Goal: Complete application form: Complete application form

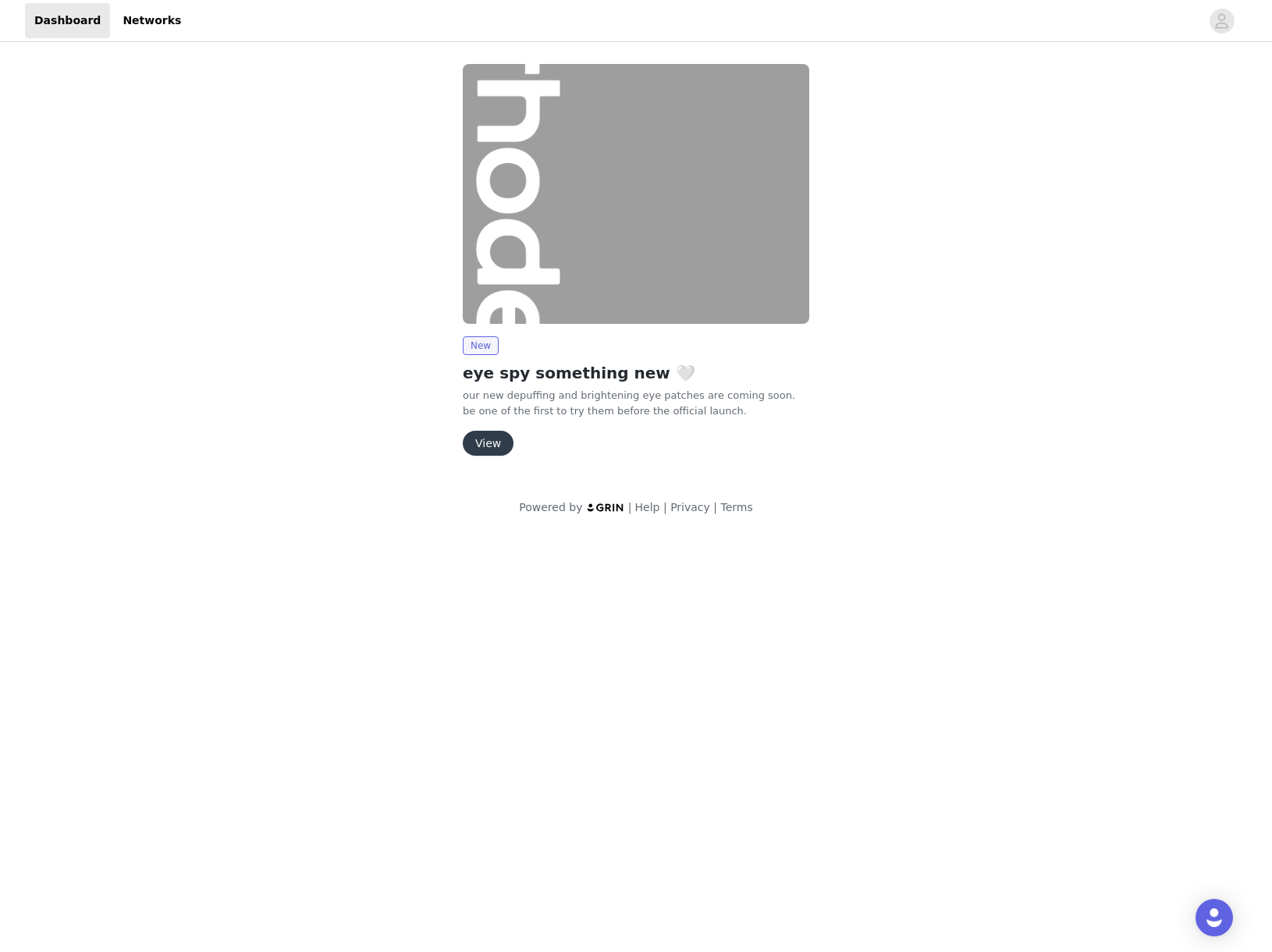
click at [500, 446] on button "View" at bounding box center [488, 442] width 51 height 25
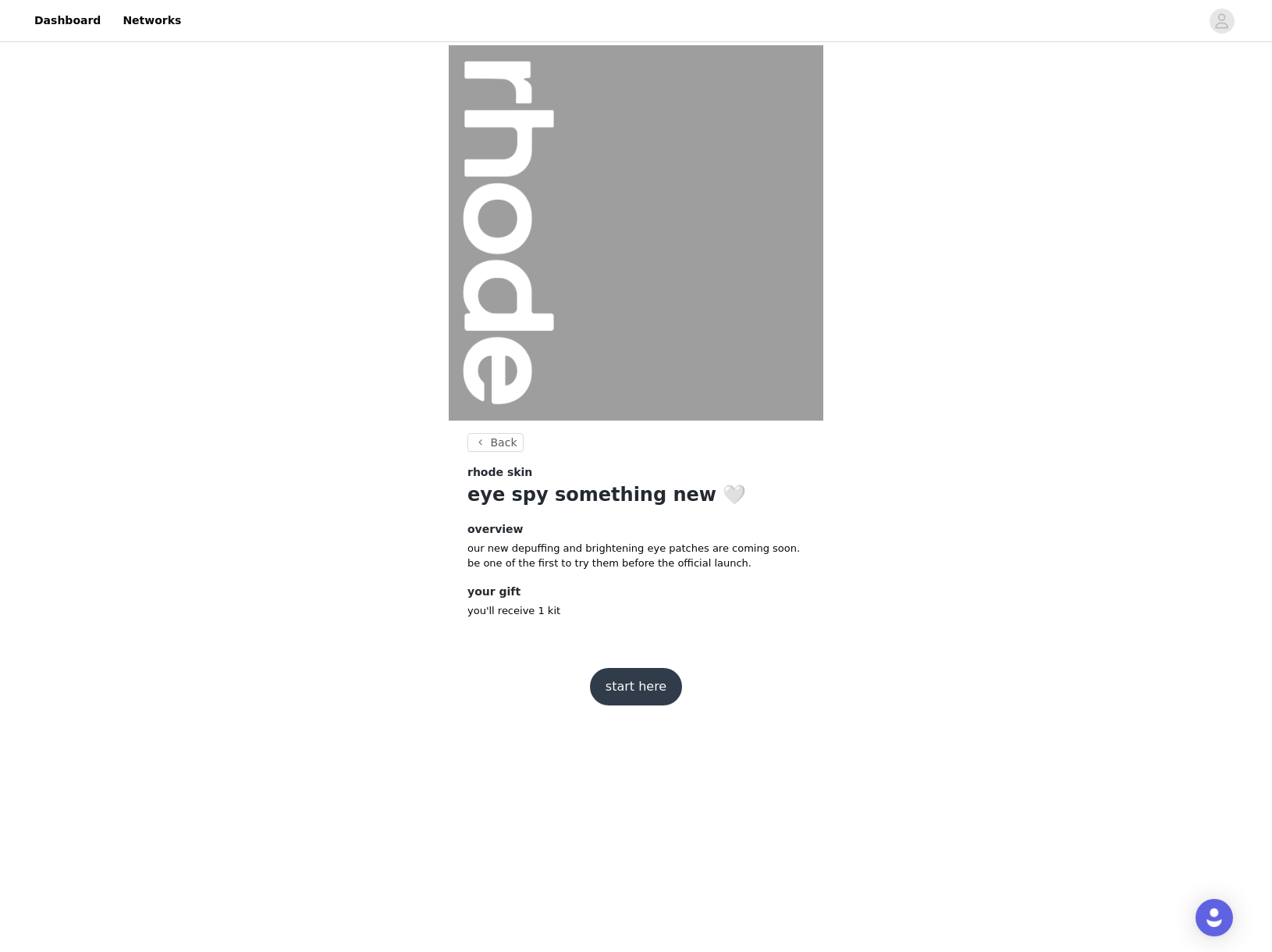
click at [634, 669] on button "start here" at bounding box center [636, 686] width 92 height 38
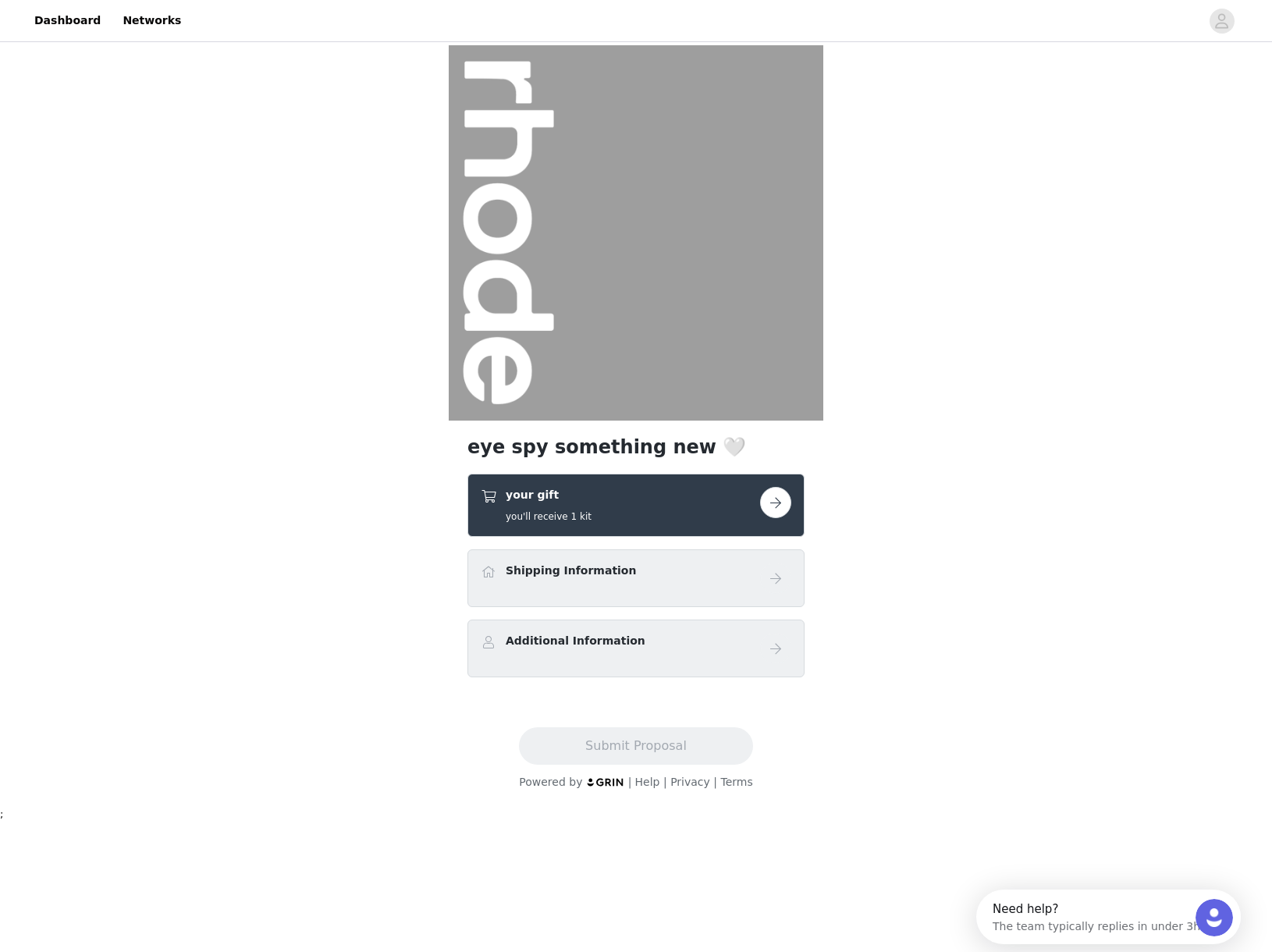
click at [603, 574] on h4 "Shipping Information" at bounding box center [571, 571] width 130 height 17
click at [722, 584] on div "Shipping Information" at bounding box center [620, 573] width 279 height 23
click at [772, 507] on button "button" at bounding box center [776, 502] width 31 height 31
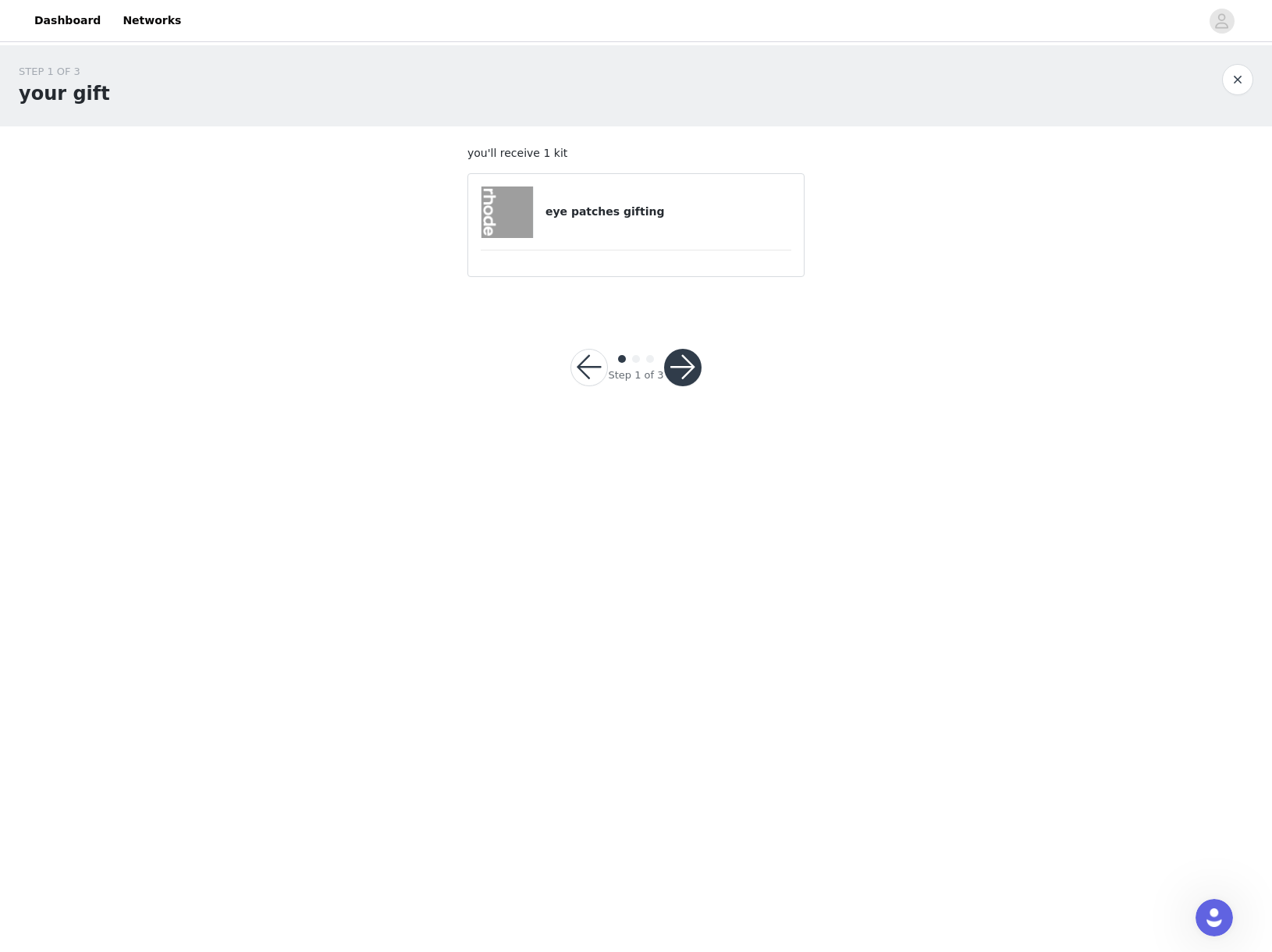
click at [639, 192] on div "eye patches gifting" at bounding box center [636, 212] width 310 height 52
click at [691, 379] on button "button" at bounding box center [683, 368] width 38 height 38
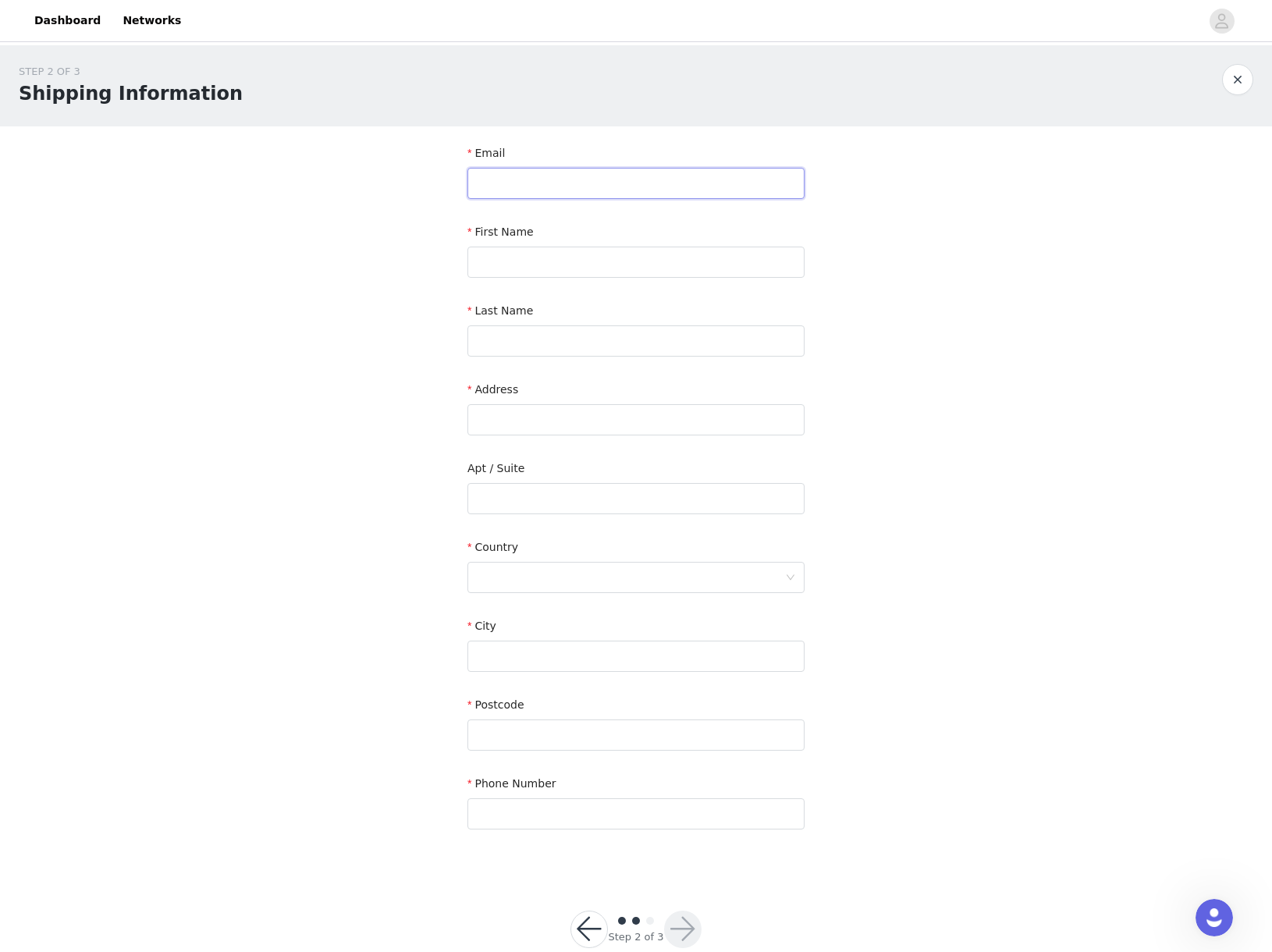
click at [596, 197] on input "text" at bounding box center [636, 184] width 337 height 31
type input "[EMAIL_ADDRESS][DOMAIN_NAME]"
type input "[PERSON_NAME]"
type input "k"
type input "[PERSON_NAME]"
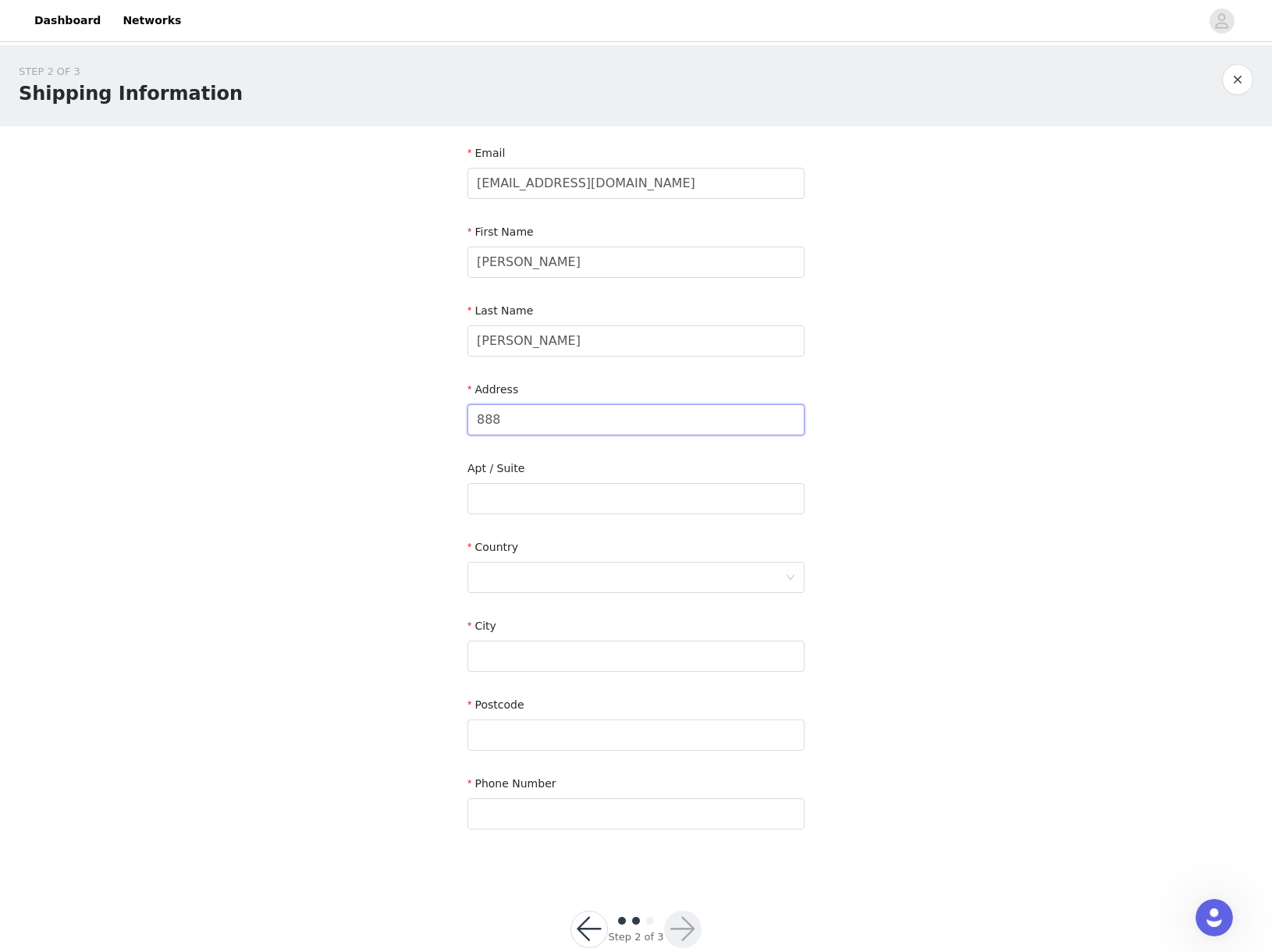
type input "[STREET_ADDRESS]"
type input "United Talent Agency 7th Floor"
type input "[US_STATE]"
type input "10106"
click at [424, 501] on div "STEP 2 OF 3 Shipping Information Email [EMAIL_ADDRESS][DOMAIN_NAME] First Name …" at bounding box center [636, 459] width 1272 height 828
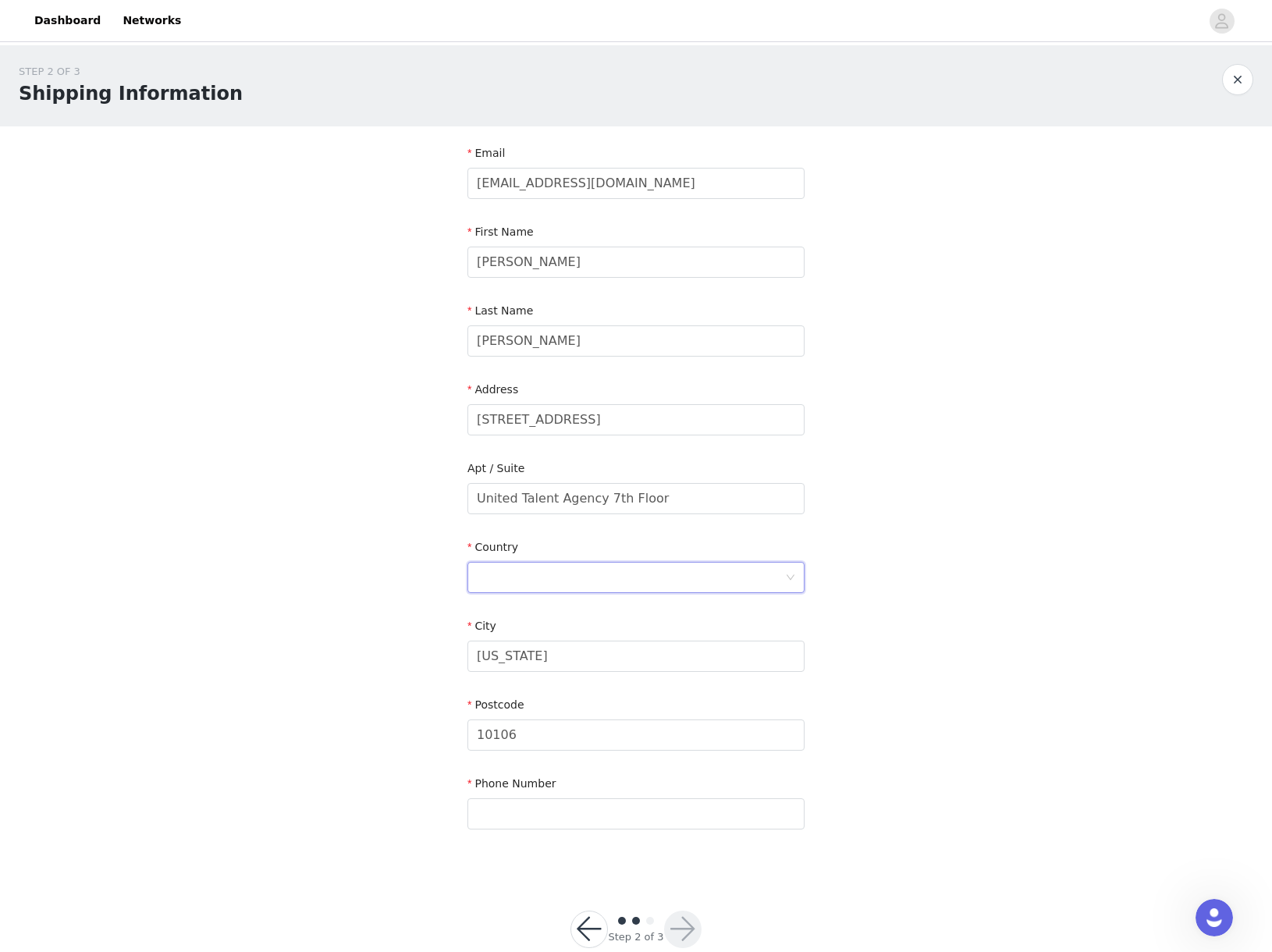
click at [566, 587] on div at bounding box center [631, 577] width 309 height 30
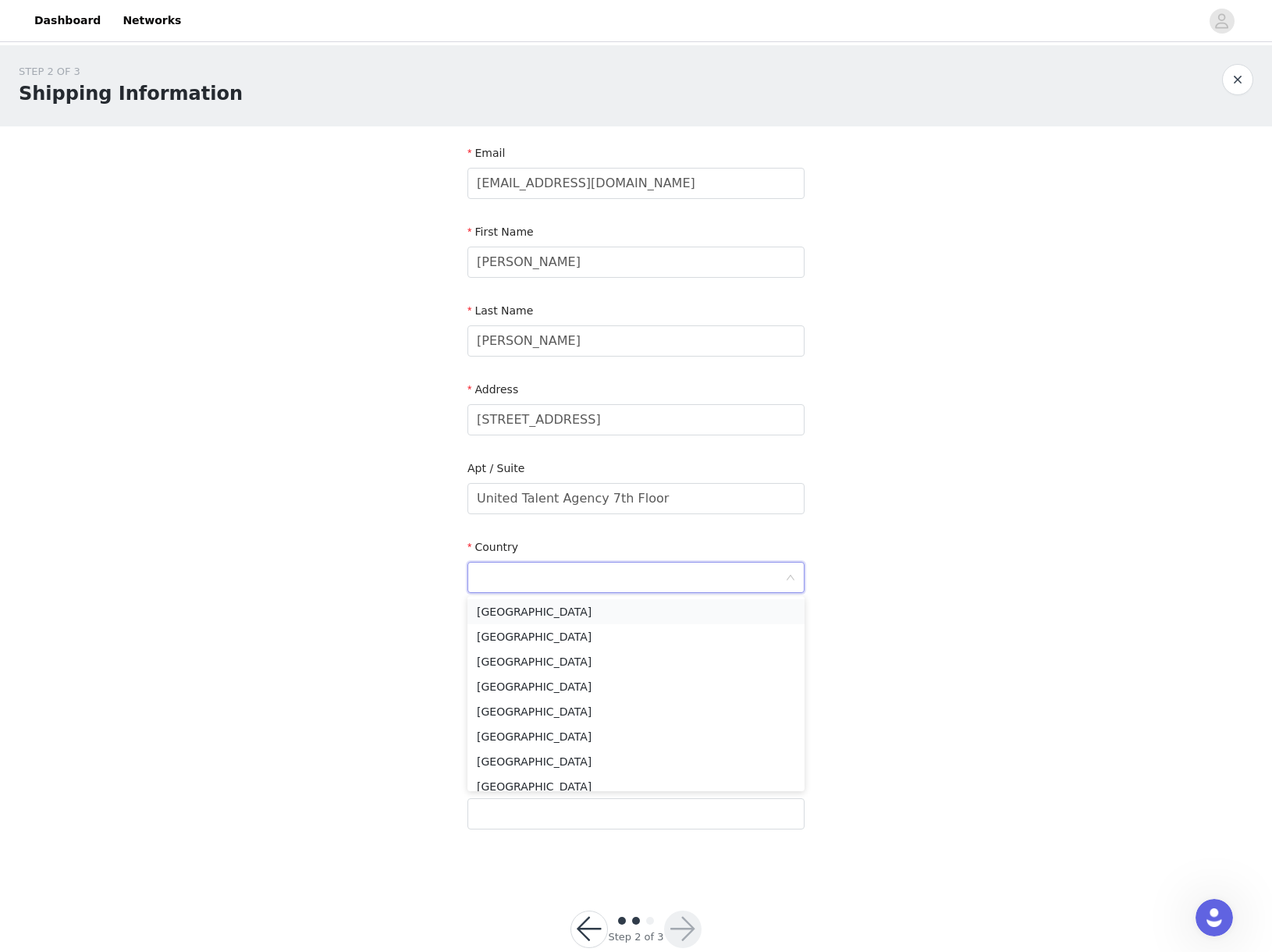
click at [532, 621] on li "[GEOGRAPHIC_DATA]" at bounding box center [636, 611] width 337 height 25
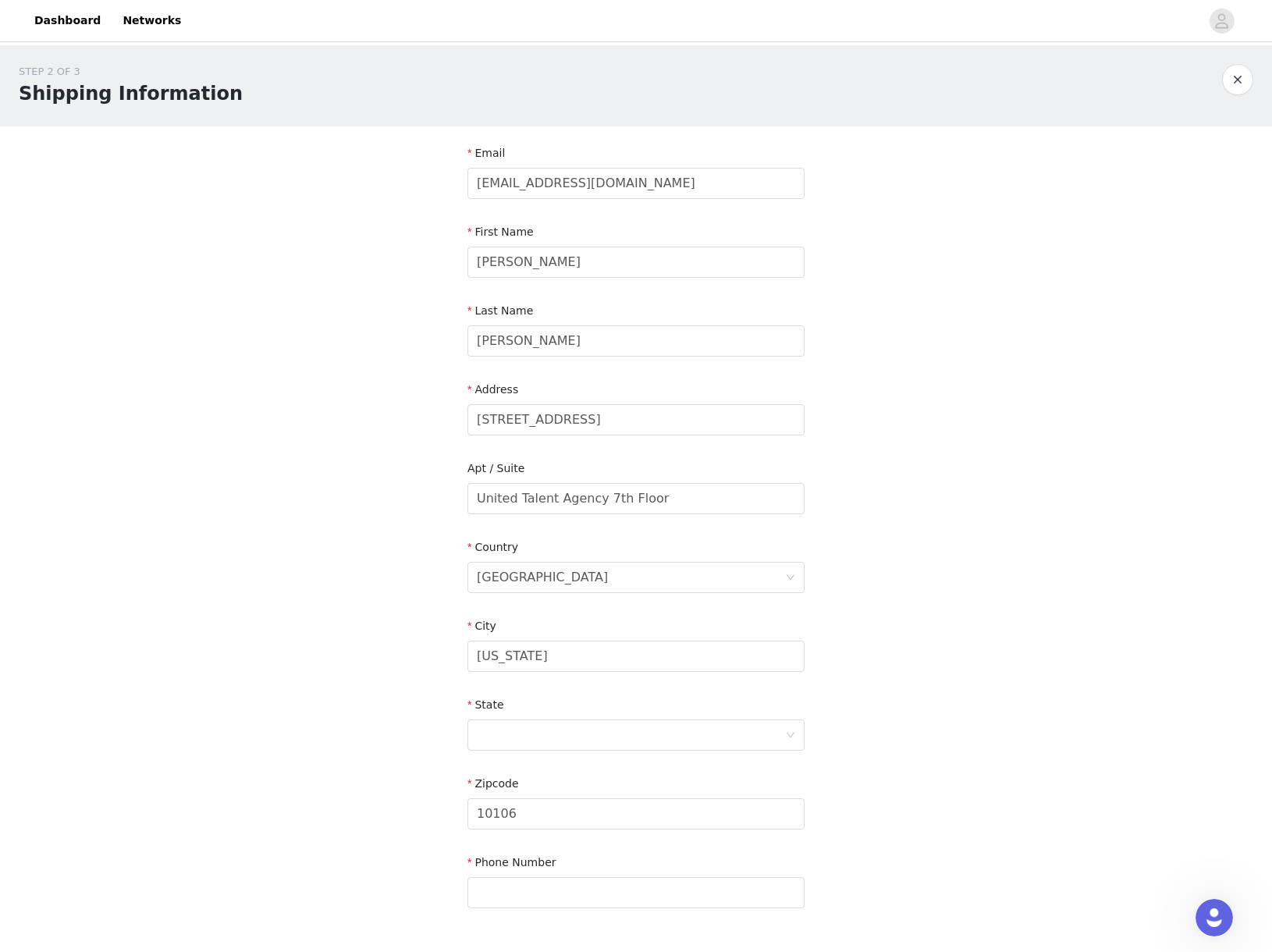
scroll to position [95, 0]
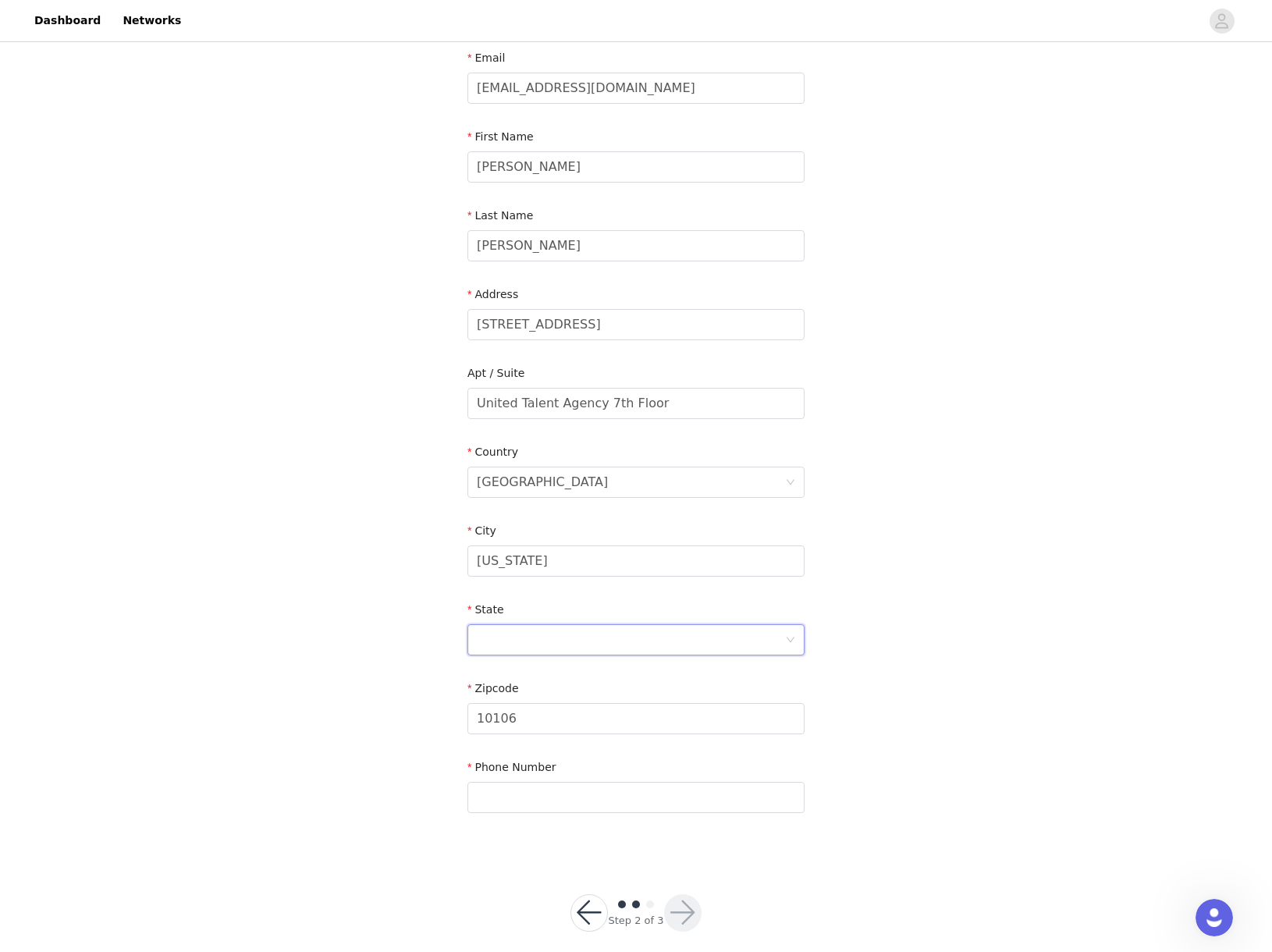
click at [482, 650] on div at bounding box center [631, 640] width 309 height 30
type input "new"
click at [506, 749] on li "[US_STATE]" at bounding box center [636, 749] width 337 height 25
click at [500, 795] on input "text" at bounding box center [636, 798] width 337 height 31
paste input "‭[PHONE_NUMBER]‬"
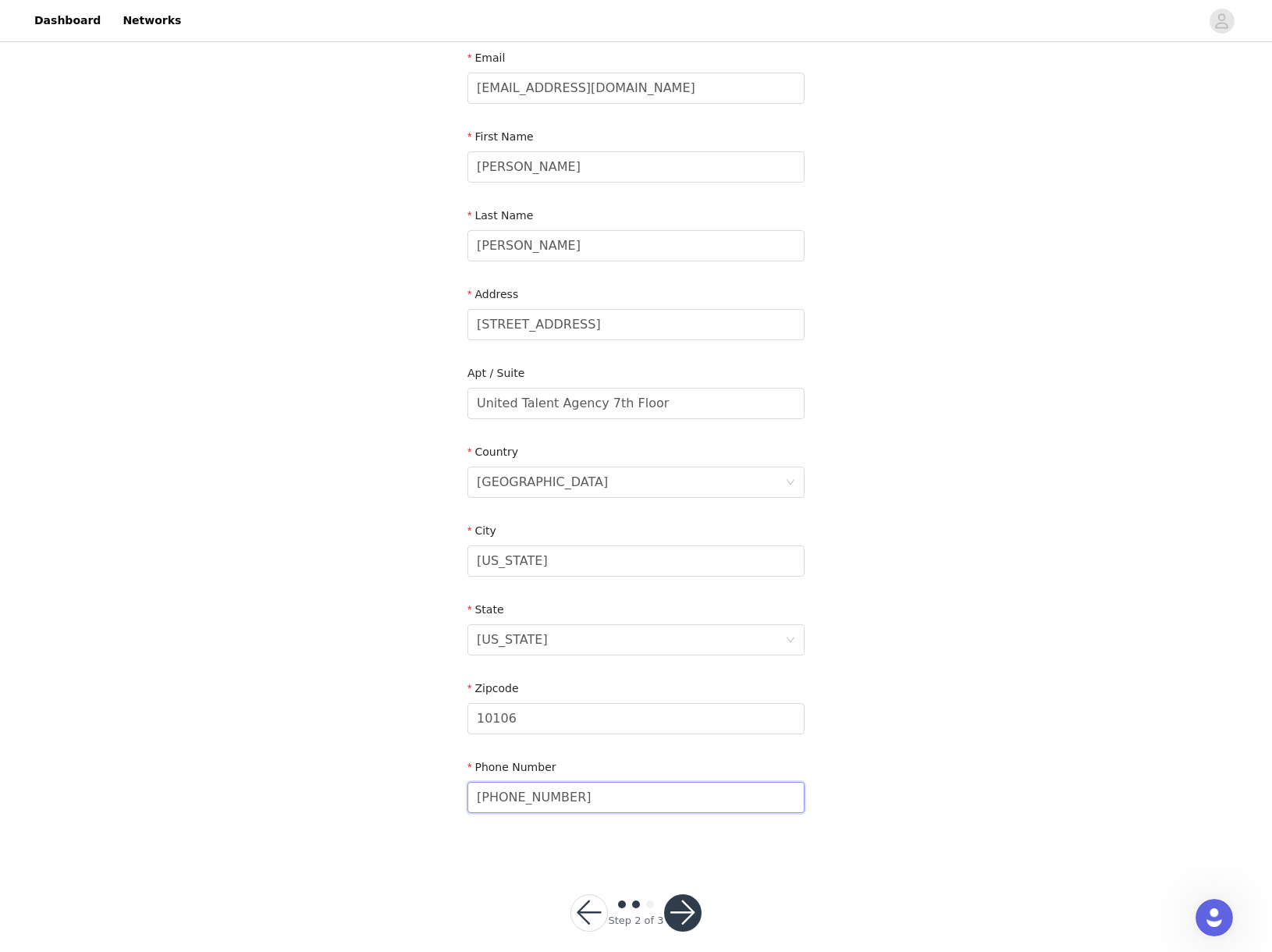
type input "‭[PHONE_NUMBER]‬"
click at [677, 912] on button "button" at bounding box center [683, 912] width 38 height 38
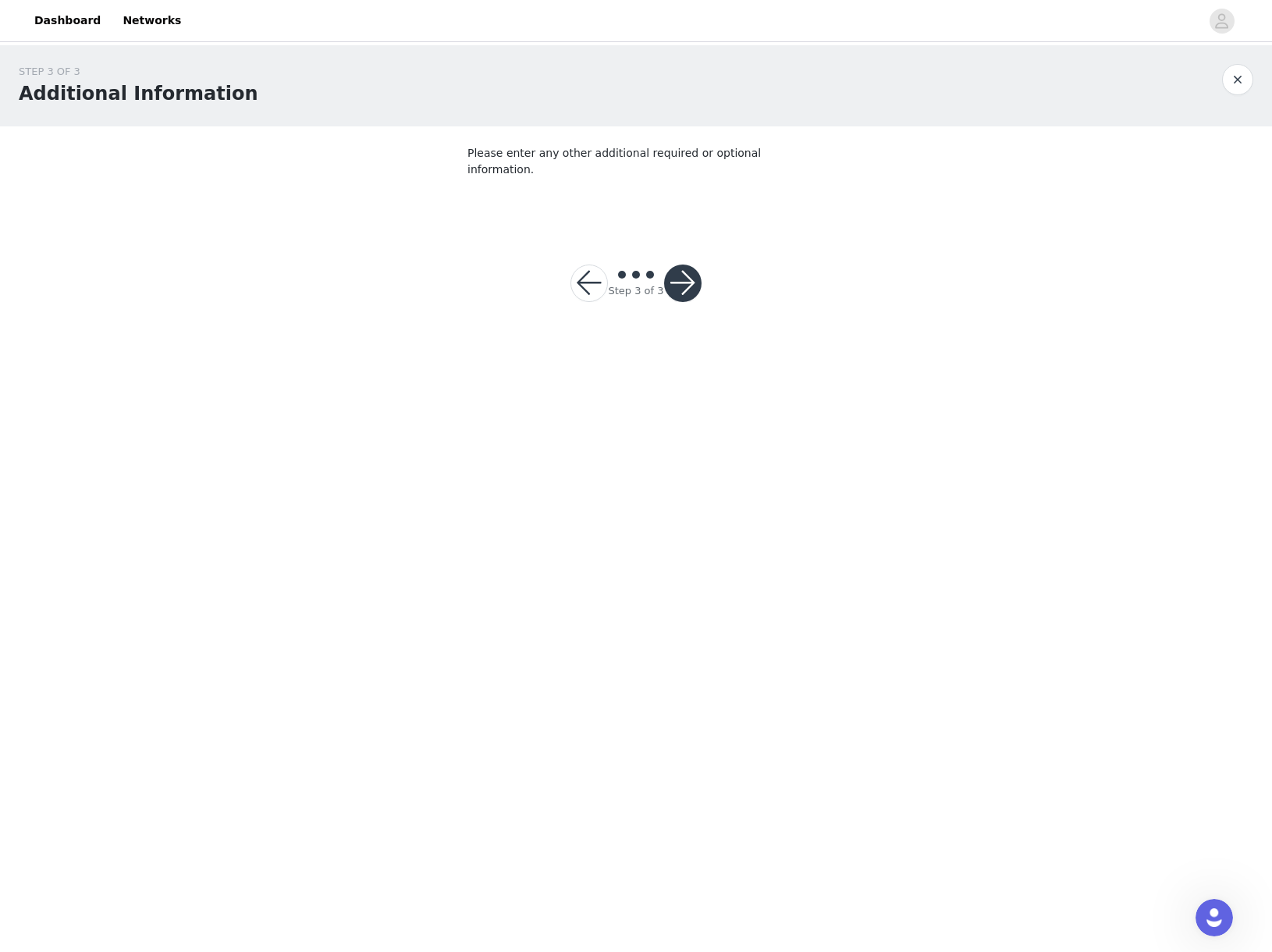
click at [679, 264] on button "button" at bounding box center [683, 283] width 38 height 38
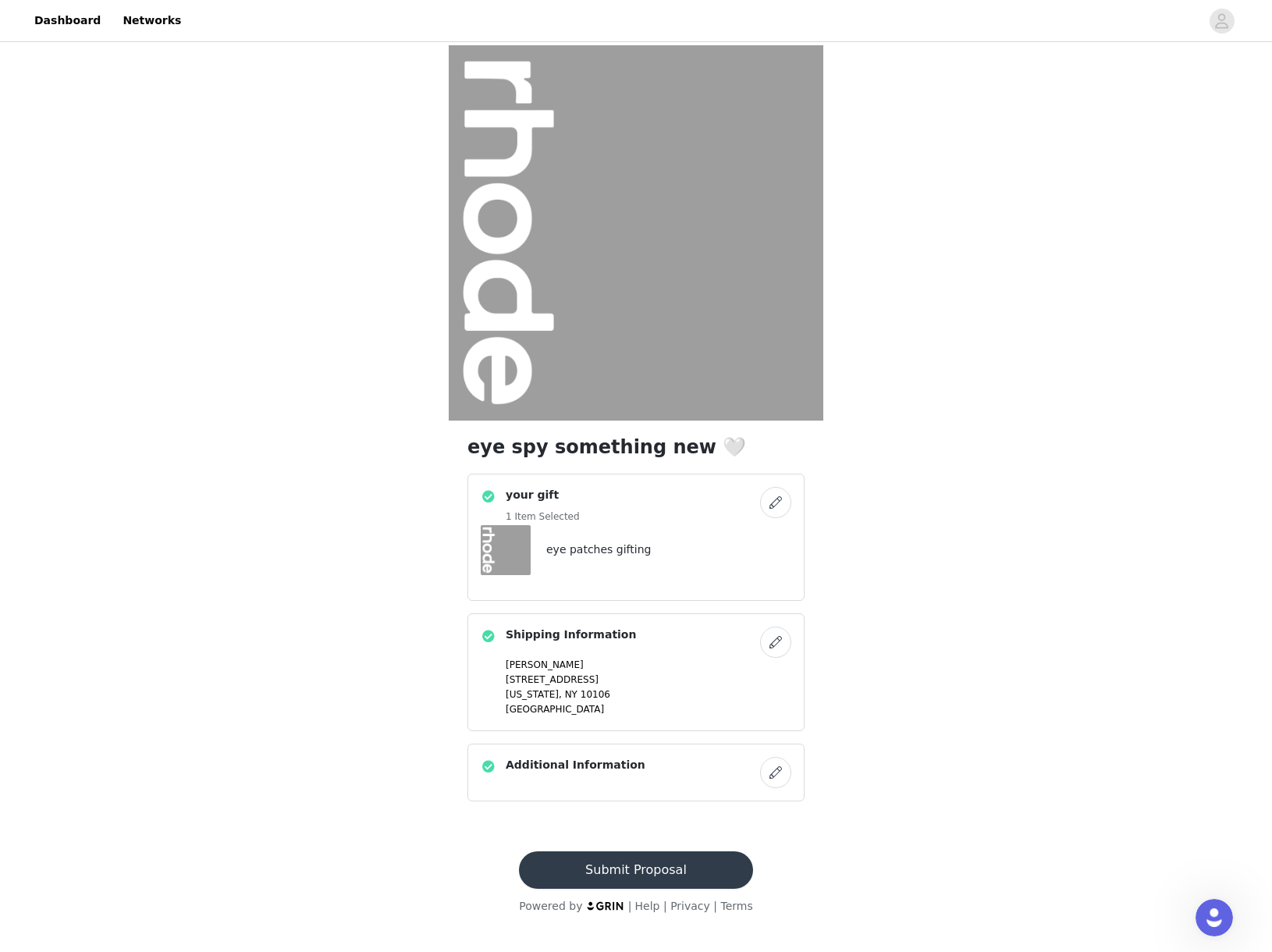
click at [684, 868] on button "Submit Proposal" at bounding box center [636, 870] width 234 height 38
